Goal: Check status: Check status

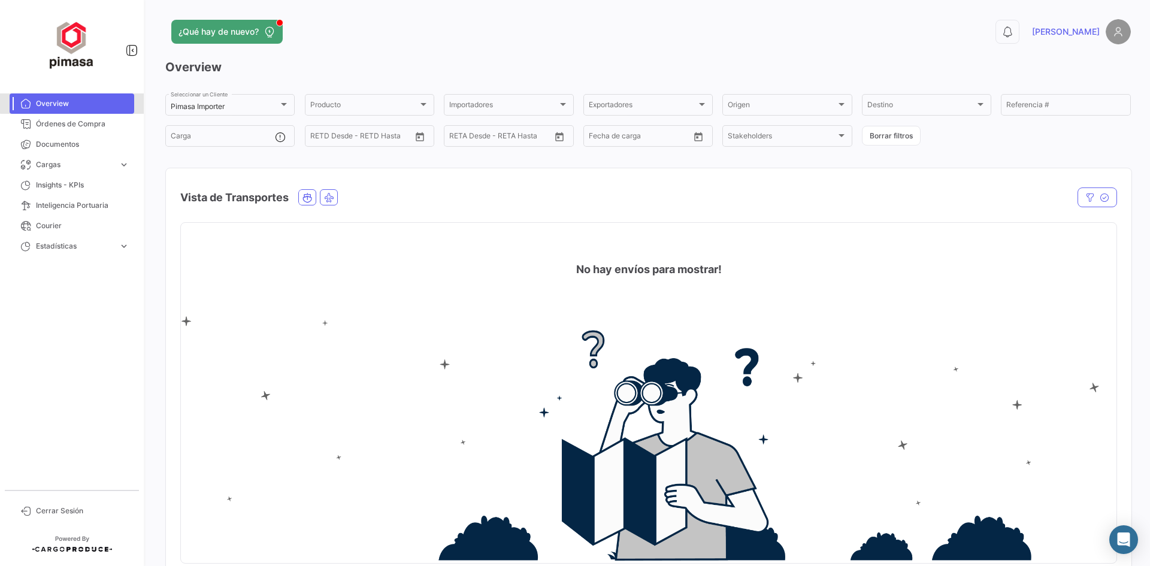
click at [87, 102] on span "Overview" at bounding box center [82, 103] width 93 height 11
click at [225, 36] on span "¿Qué hay de nuevo?" at bounding box center [218, 32] width 80 height 12
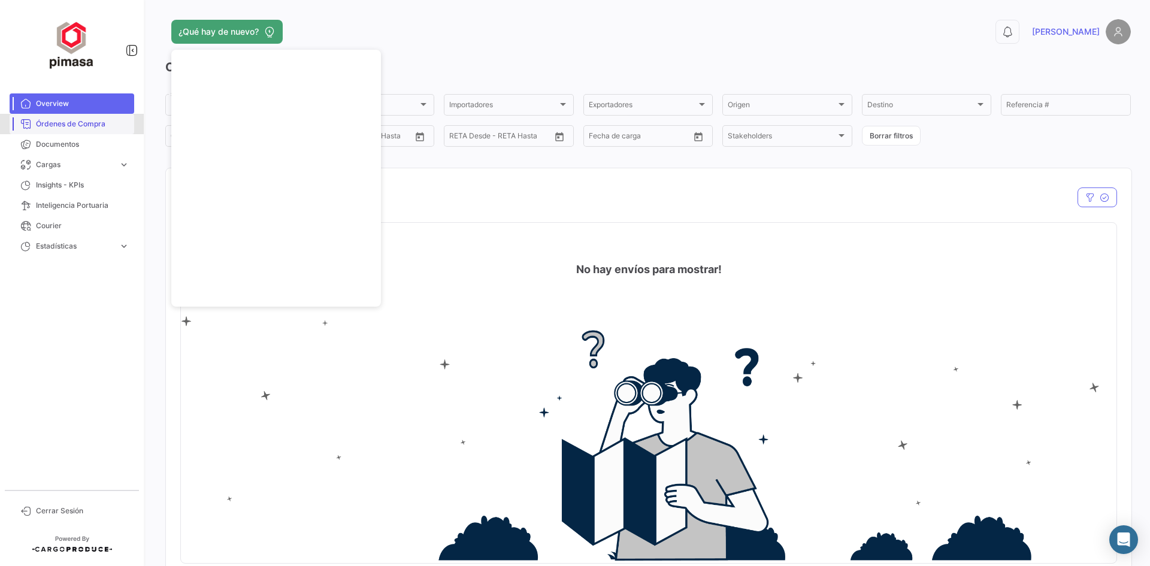
click at [74, 126] on span "Órdenes de Compra" at bounding box center [82, 124] width 93 height 11
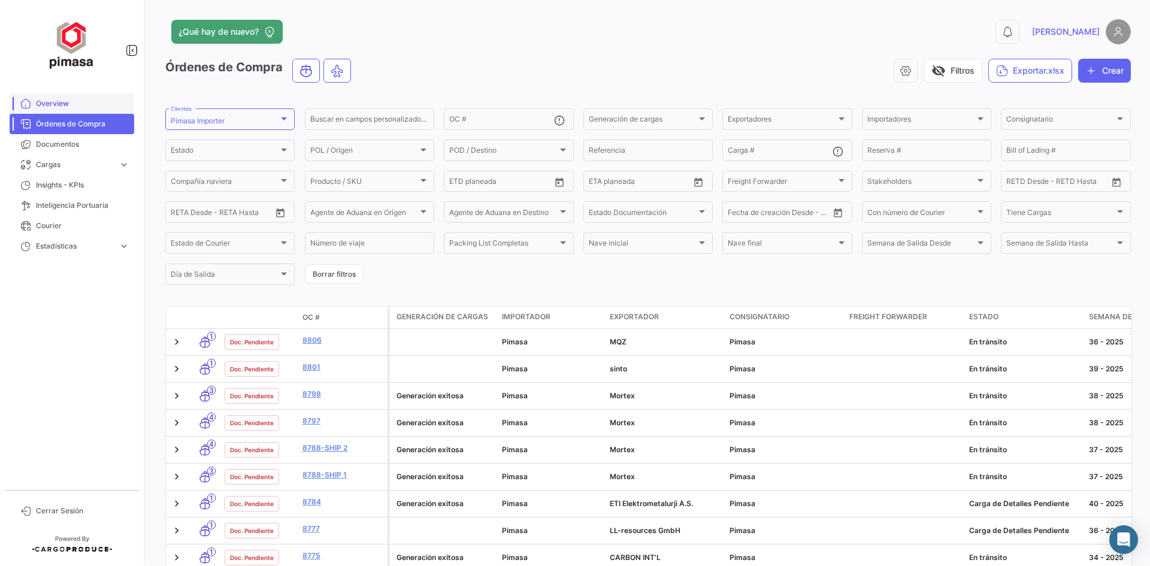
click at [58, 110] on link "Overview" at bounding box center [72, 103] width 125 height 20
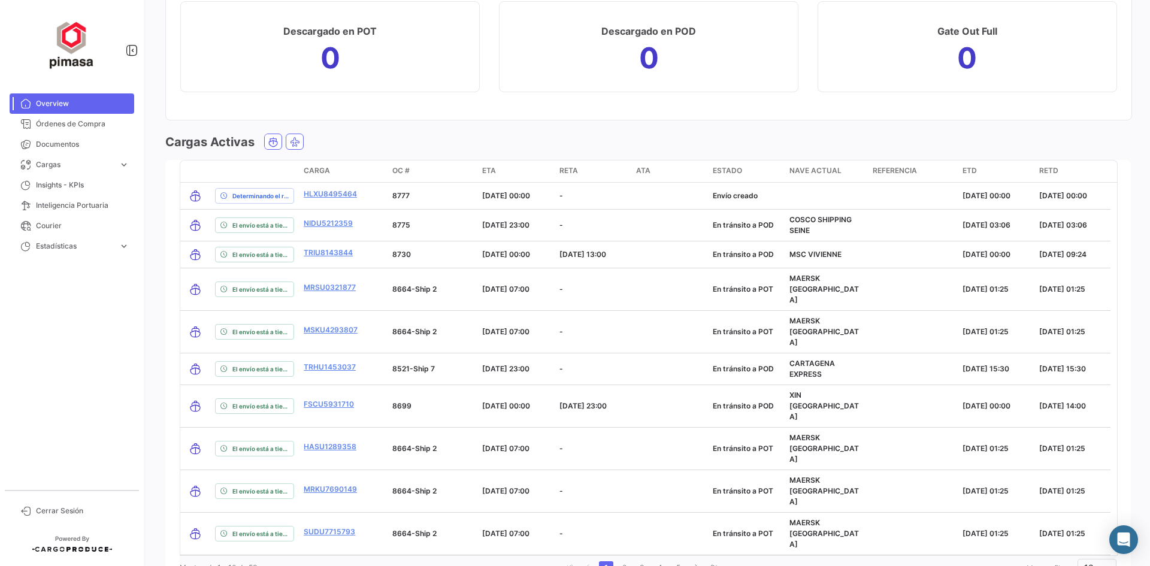
scroll to position [1333, 0]
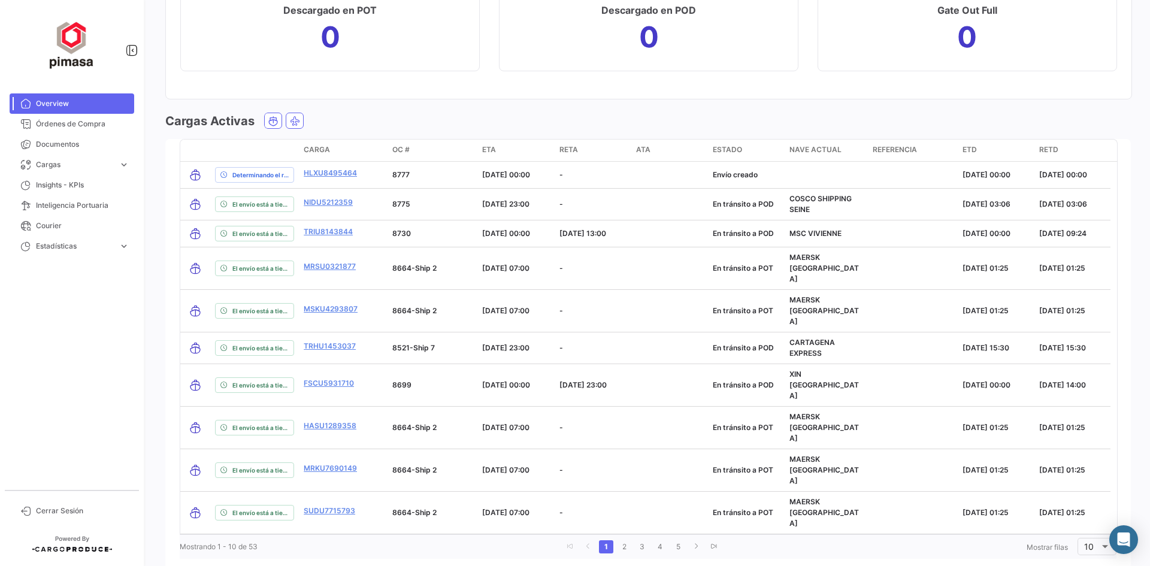
click at [399, 145] on span "OC #" at bounding box center [400, 149] width 17 height 11
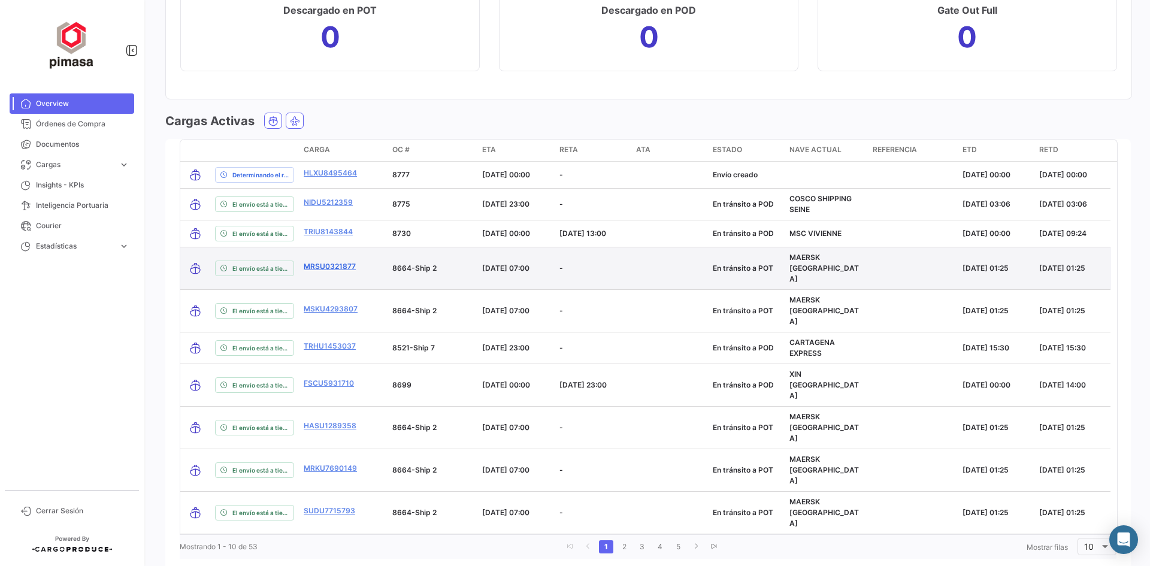
click at [331, 261] on link "MRSU0321877" at bounding box center [330, 266] width 52 height 11
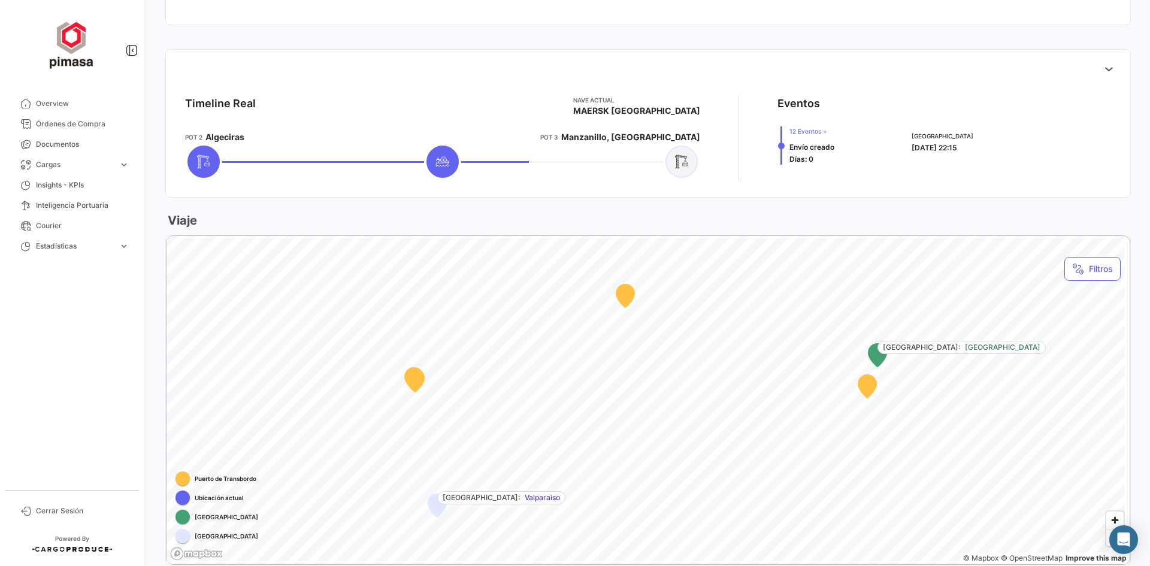
scroll to position [414, 0]
